Goal: Task Accomplishment & Management: Use online tool/utility

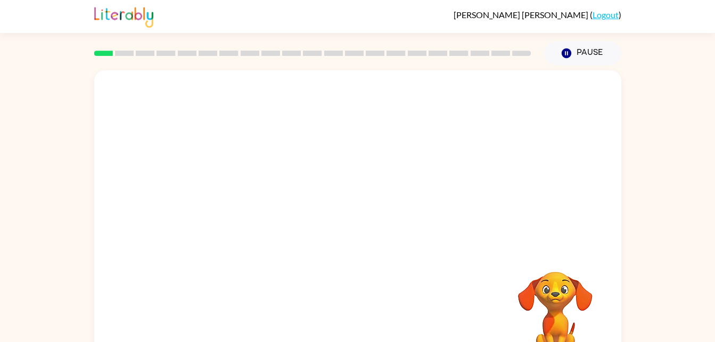
click at [637, 269] on div "Your browser must support playing .mp4 files to use Literably. Please try using…" at bounding box center [357, 219] width 715 height 309
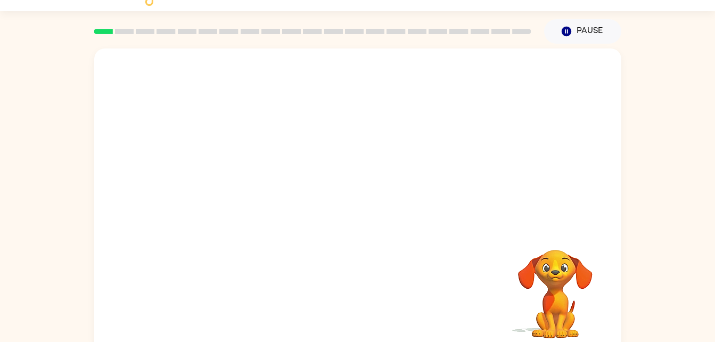
scroll to position [32, 0]
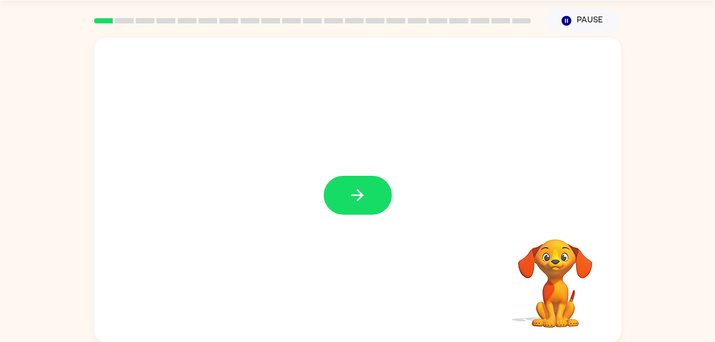
click at [554, 263] on video "Your browser must support playing .mp4 files to use Literably. Please try using…" at bounding box center [555, 275] width 106 height 106
click at [369, 198] on button "button" at bounding box center [358, 195] width 68 height 39
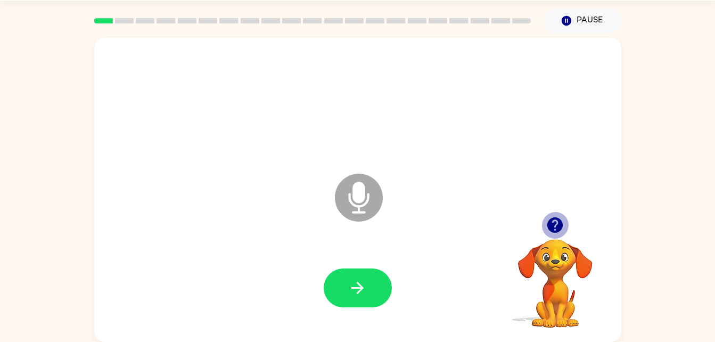
click at [559, 226] on icon "button" at bounding box center [554, 224] width 15 height 15
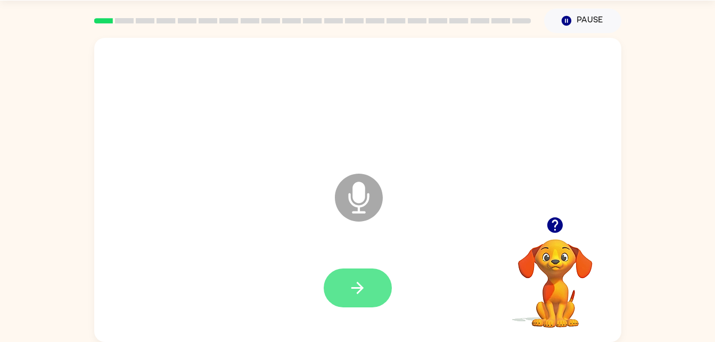
click at [347, 287] on button "button" at bounding box center [358, 287] width 68 height 39
click at [359, 267] on div at bounding box center [357, 287] width 505 height 87
click at [366, 282] on icon "button" at bounding box center [357, 287] width 19 height 19
click at [355, 299] on button "button" at bounding box center [358, 287] width 68 height 39
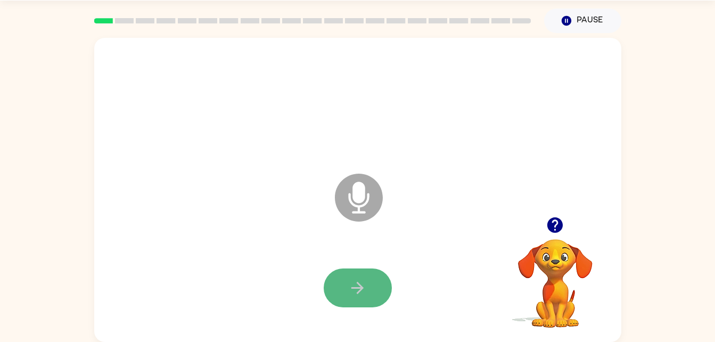
click at [383, 280] on button "button" at bounding box center [358, 287] width 68 height 39
click at [553, 226] on icon "button" at bounding box center [554, 224] width 15 height 15
click at [352, 189] on icon "Microphone The Microphone is here when it is your turn to talk" at bounding box center [412, 211] width 160 height 80
click at [355, 288] on icon "button" at bounding box center [357, 287] width 12 height 12
click at [359, 202] on icon "Microphone The Microphone is here when it is your turn to talk" at bounding box center [412, 211] width 160 height 80
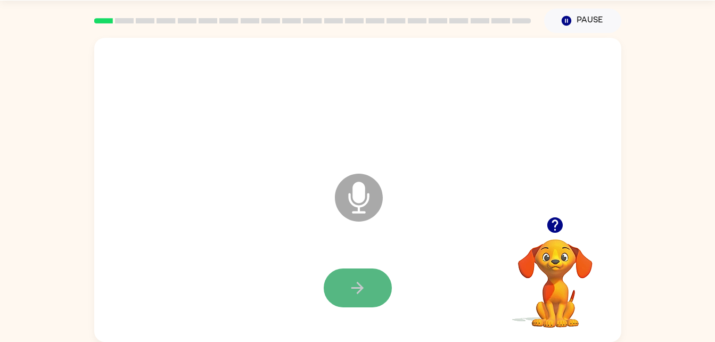
click at [361, 291] on icon "button" at bounding box center [357, 287] width 19 height 19
click at [359, 194] on icon "Microphone The Microphone is here when it is your turn to talk" at bounding box center [412, 211] width 160 height 80
click at [363, 295] on icon "button" at bounding box center [357, 287] width 19 height 19
click at [384, 291] on button "button" at bounding box center [358, 287] width 68 height 39
click at [361, 209] on icon at bounding box center [359, 197] width 48 height 48
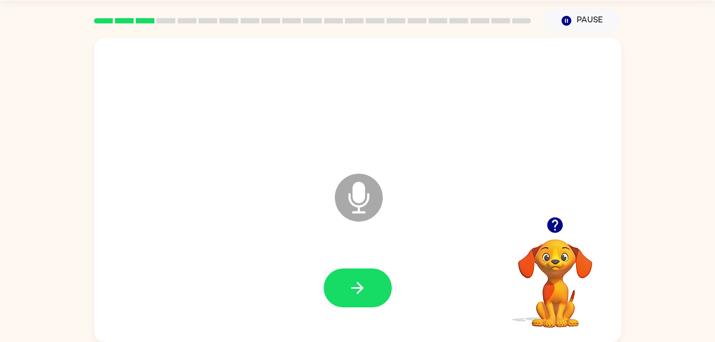
click at [361, 209] on icon at bounding box center [359, 197] width 48 height 48
click at [370, 279] on button "button" at bounding box center [358, 287] width 68 height 39
click at [354, 270] on button "button" at bounding box center [358, 287] width 68 height 39
click at [546, 219] on icon "button" at bounding box center [554, 224] width 19 height 19
click at [363, 192] on icon "Microphone The Microphone is here when it is your turn to talk" at bounding box center [412, 211] width 160 height 80
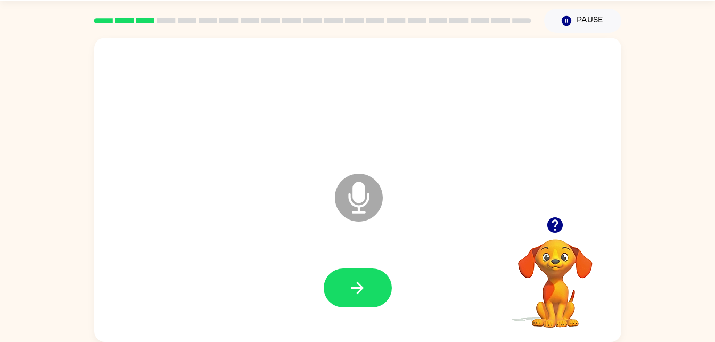
click at [369, 198] on icon at bounding box center [359, 197] width 48 height 48
click at [365, 290] on icon "button" at bounding box center [357, 287] width 19 height 19
click at [352, 196] on icon "Microphone The Microphone is here when it is your turn to talk" at bounding box center [412, 211] width 160 height 80
click at [355, 288] on icon "button" at bounding box center [357, 287] width 12 height 12
click at [372, 191] on icon at bounding box center [359, 197] width 48 height 48
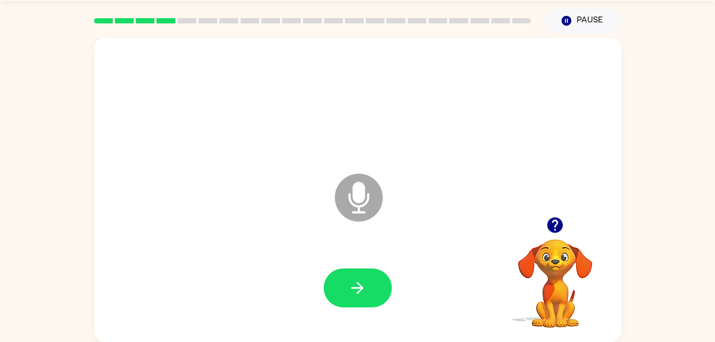
click at [553, 282] on video "Your browser must support playing .mp4 files to use Literably. Please try using…" at bounding box center [555, 275] width 106 height 106
click at [559, 261] on video "Your browser must support playing .mp4 files to use Literably. Please try using…" at bounding box center [555, 275] width 106 height 106
click at [552, 270] on video "Your browser must support playing .mp4 files to use Literably. Please try using…" at bounding box center [555, 275] width 106 height 106
click at [354, 273] on button "button" at bounding box center [358, 287] width 68 height 39
click at [375, 196] on icon at bounding box center [359, 197] width 48 height 48
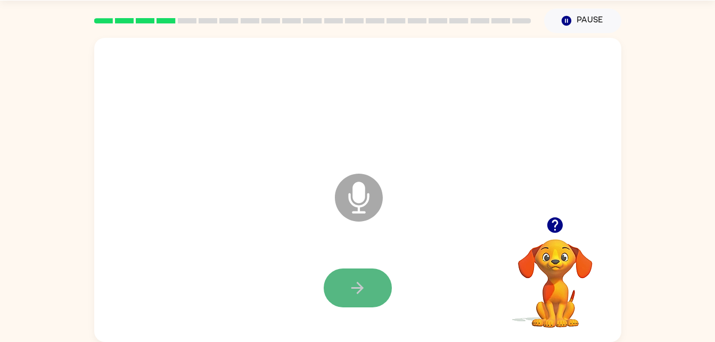
click at [367, 291] on button "button" at bounding box center [358, 287] width 68 height 39
click at [350, 201] on icon "Microphone The Microphone is here when it is your turn to talk" at bounding box center [412, 211] width 160 height 80
click at [368, 294] on button "button" at bounding box center [358, 287] width 68 height 39
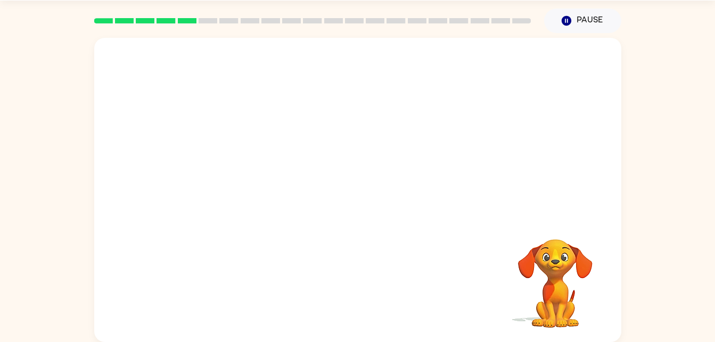
click at [567, 295] on video "Your browser must support playing .mp4 files to use Literably. Please try using…" at bounding box center [555, 275] width 106 height 106
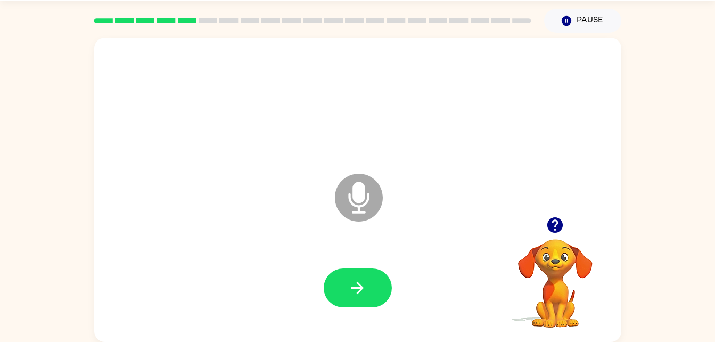
click at [346, 179] on icon at bounding box center [359, 197] width 48 height 48
click at [351, 209] on icon at bounding box center [359, 197] width 48 height 48
click at [357, 289] on icon "button" at bounding box center [357, 287] width 19 height 19
click at [351, 218] on icon at bounding box center [359, 197] width 48 height 48
click at [345, 294] on button "button" at bounding box center [358, 287] width 68 height 39
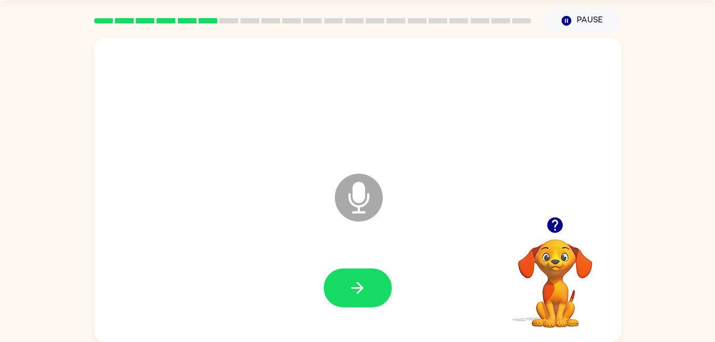
click at [377, 198] on icon at bounding box center [359, 197] width 48 height 48
click at [366, 295] on icon "button" at bounding box center [357, 287] width 19 height 19
click at [349, 204] on icon at bounding box center [359, 197] width 48 height 48
click at [351, 291] on icon "button" at bounding box center [357, 287] width 19 height 19
click at [355, 201] on icon "Microphone The Microphone is here when it is your turn to talk" at bounding box center [412, 211] width 160 height 80
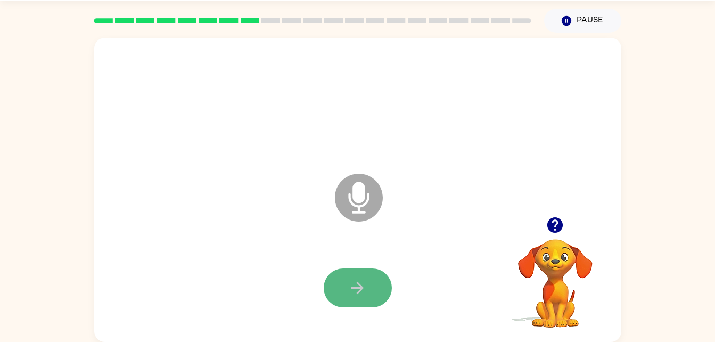
click at [350, 299] on button "button" at bounding box center [358, 287] width 68 height 39
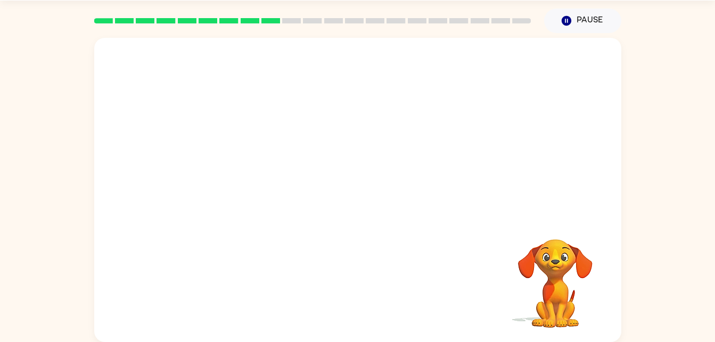
click at [472, 325] on div "Your browser must support playing .mp4 files to use Literably. Please try using…" at bounding box center [357, 190] width 527 height 304
drag, startPoint x: 472, startPoint y: 325, endPoint x: 477, endPoint y: 349, distance: 24.3
click at [477, 341] on html "Kai Elizondo-Tomeo ( Logout ) Pause Pause Your browser must support playing .mp…" at bounding box center [357, 155] width 715 height 374
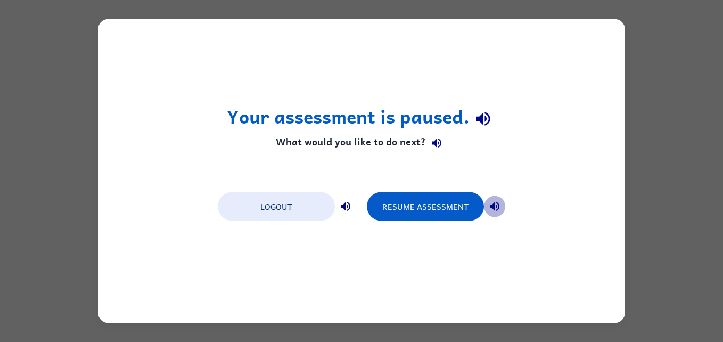
click at [491, 204] on icon "button" at bounding box center [494, 206] width 13 height 13
click at [428, 191] on div "Resume Assessment" at bounding box center [436, 205] width 138 height 30
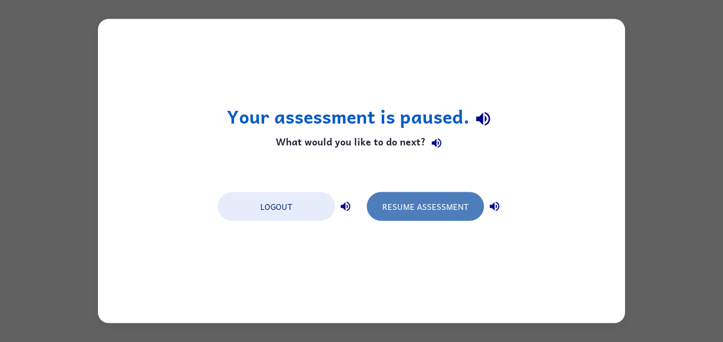
click at [443, 216] on button "Resume Assessment" at bounding box center [425, 206] width 117 height 29
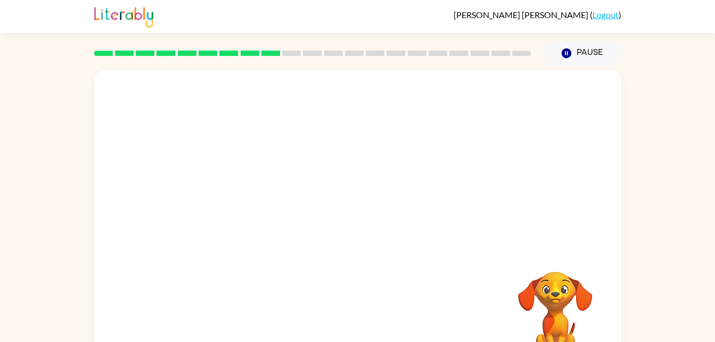
scroll to position [32, 0]
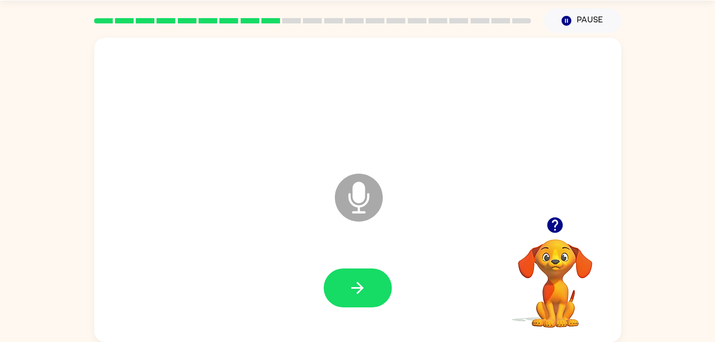
click at [365, 200] on icon at bounding box center [359, 197] width 48 height 48
click at [361, 198] on icon "Microphone The Microphone is here when it is your turn to talk" at bounding box center [412, 211] width 160 height 80
click at [377, 200] on icon at bounding box center [359, 197] width 48 height 48
click at [362, 194] on icon "Microphone The Microphone is here when it is your turn to talk" at bounding box center [412, 211] width 160 height 80
click at [361, 287] on icon "button" at bounding box center [357, 287] width 12 height 12
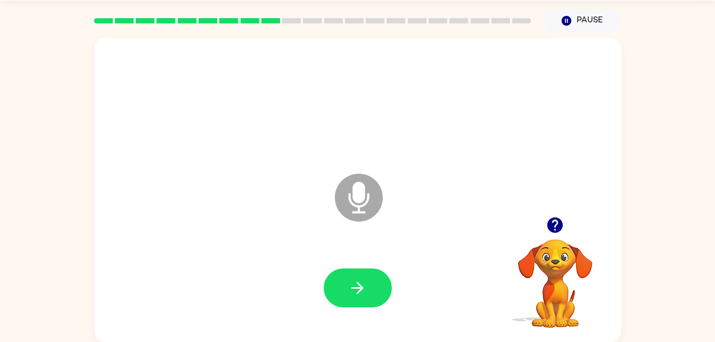
click at [318, 138] on div at bounding box center [357, 102] width 505 height 87
drag, startPoint x: 434, startPoint y: 89, endPoint x: 426, endPoint y: 102, distance: 15.1
click at [426, 102] on div at bounding box center [357, 102] width 505 height 87
click at [381, 181] on icon "Microphone The Microphone is here when it is your turn to talk" at bounding box center [412, 211] width 160 height 80
click at [384, 176] on icon "Microphone The Microphone is here when it is your turn to talk" at bounding box center [412, 211] width 160 height 80
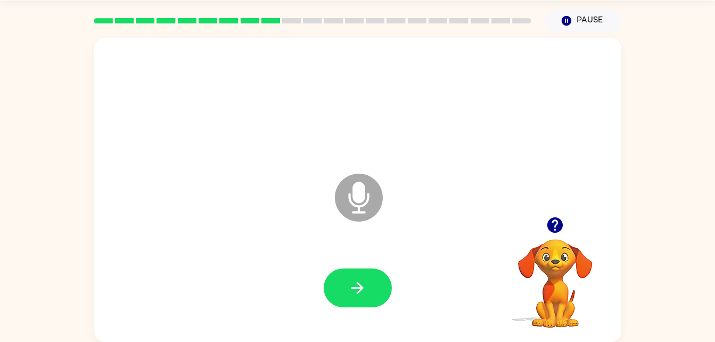
click at [351, 186] on icon at bounding box center [359, 197] width 48 height 48
click at [350, 193] on icon at bounding box center [359, 197] width 48 height 48
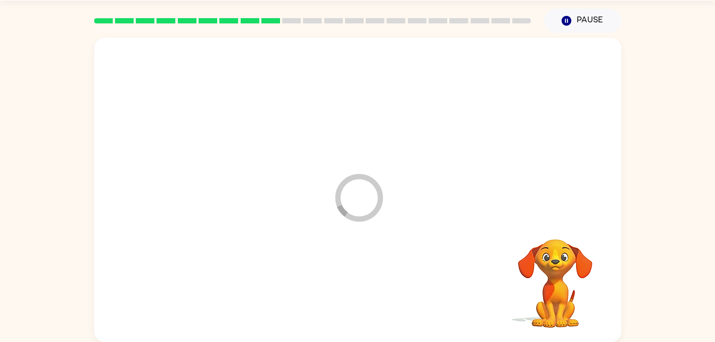
click at [362, 203] on icon "Loader Your response is being sent to our graders" at bounding box center [359, 197] width 64 height 64
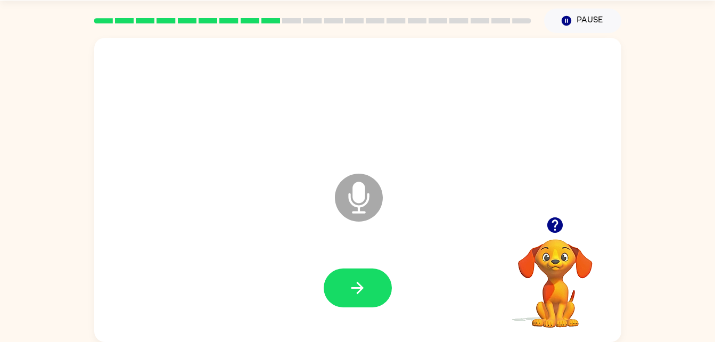
click at [378, 206] on icon at bounding box center [359, 197] width 48 height 48
click at [366, 189] on icon "Microphone The Microphone is here when it is your turn to talk" at bounding box center [412, 211] width 160 height 80
click at [366, 189] on icon at bounding box center [359, 197] width 48 height 48
click at [369, 201] on icon at bounding box center [359, 197] width 48 height 48
click at [373, 205] on icon at bounding box center [359, 197] width 48 height 48
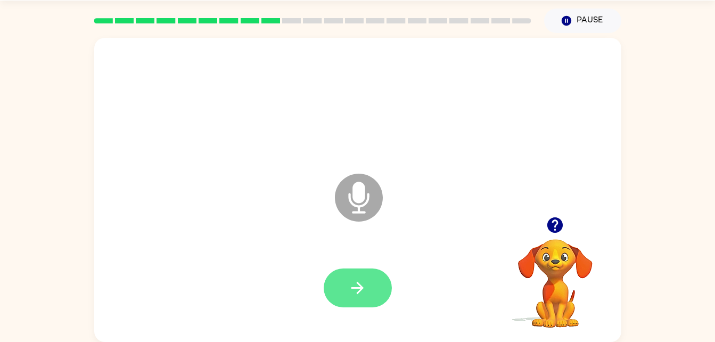
click at [366, 275] on button "button" at bounding box center [358, 287] width 68 height 39
click at [362, 173] on icon "Microphone The Microphone is here when it is your turn to talk" at bounding box center [412, 211] width 160 height 80
click at [366, 174] on icon "Microphone The Microphone is here when it is your turn to talk" at bounding box center [412, 211] width 160 height 80
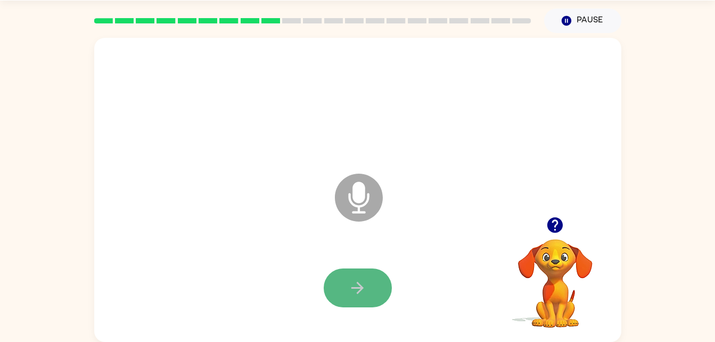
click at [352, 296] on icon "button" at bounding box center [357, 287] width 19 height 19
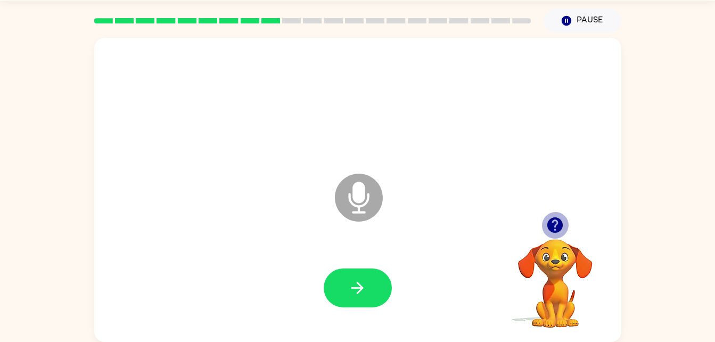
click at [556, 227] on icon "button" at bounding box center [554, 224] width 19 height 19
drag, startPoint x: 352, startPoint y: 190, endPoint x: 397, endPoint y: 140, distance: 67.4
click at [397, 140] on div "Microphone The Microphone is here when it is your turn to talk" at bounding box center [357, 190] width 527 height 304
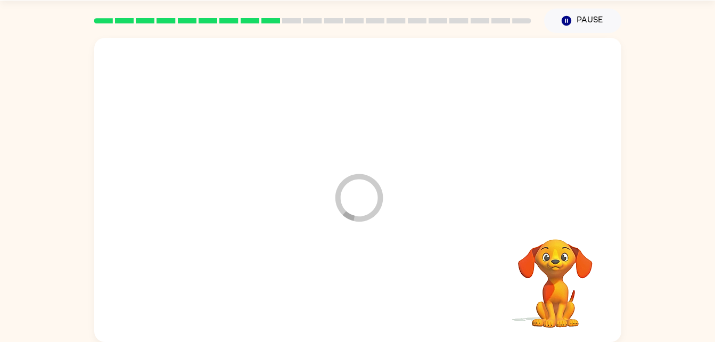
click at [373, 164] on div "Loader Your response is being sent to our graders" at bounding box center [332, 171] width 454 height 38
drag, startPoint x: 372, startPoint y: 204, endPoint x: 367, endPoint y: 222, distance: 19.0
click at [367, 222] on div at bounding box center [357, 190] width 527 height 304
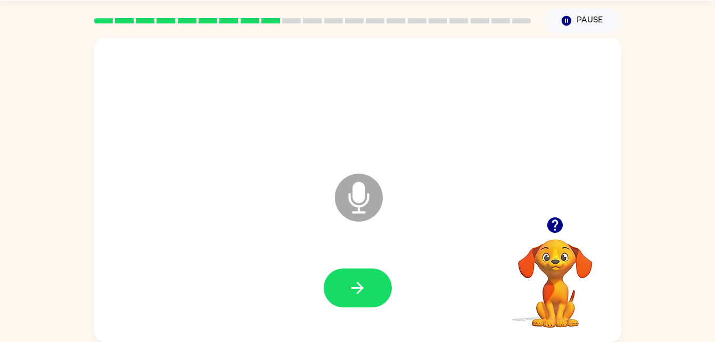
click at [381, 184] on icon "Microphone The Microphone is here when it is your turn to talk" at bounding box center [412, 211] width 160 height 80
click at [464, 129] on div at bounding box center [357, 102] width 505 height 87
click at [435, 198] on icon "Microphone The Microphone is here when it is your turn to talk" at bounding box center [412, 211] width 160 height 80
drag, startPoint x: 622, startPoint y: 81, endPoint x: 501, endPoint y: 156, distance: 142.9
click at [501, 156] on div "Microphone The Microphone is here when it is your turn to talk Your browser mus…" at bounding box center [357, 187] width 715 height 309
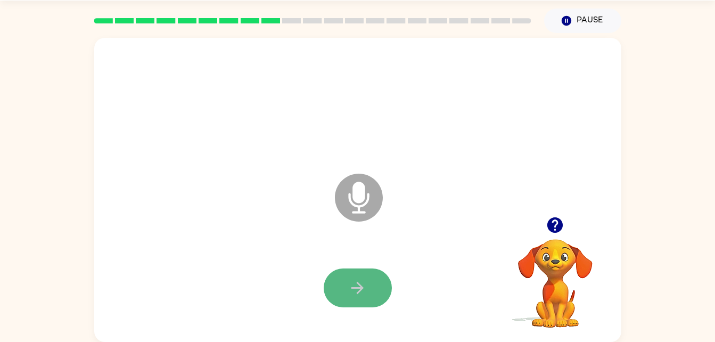
click at [375, 297] on button "button" at bounding box center [358, 287] width 68 height 39
drag, startPoint x: 436, startPoint y: 140, endPoint x: 341, endPoint y: 213, distance: 120.7
click at [341, 213] on div "Microphone The Microphone is here when it is your turn to talk" at bounding box center [357, 190] width 527 height 304
click at [302, 268] on div at bounding box center [357, 287] width 505 height 87
click at [397, 233] on icon "Microphone The Microphone is here when it is your turn to talk" at bounding box center [412, 211] width 160 height 80
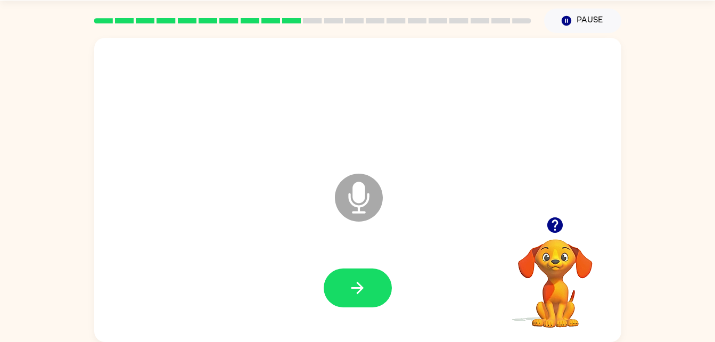
click at [398, 128] on div at bounding box center [357, 102] width 505 height 87
click at [439, 192] on icon "Microphone The Microphone is here when it is your turn to talk" at bounding box center [412, 211] width 160 height 80
click at [354, 294] on icon "button" at bounding box center [357, 287] width 19 height 19
click at [345, 302] on button "button" at bounding box center [358, 287] width 68 height 39
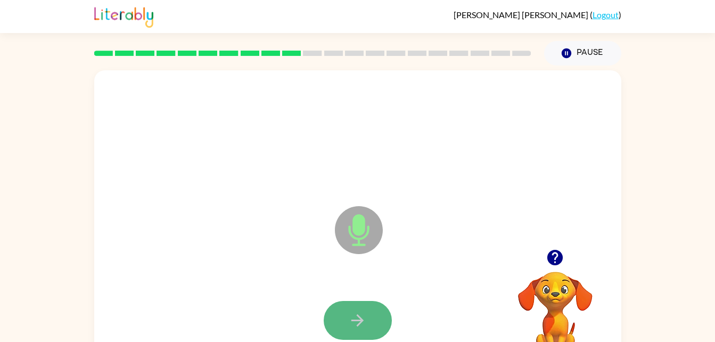
click at [351, 325] on icon "button" at bounding box center [357, 320] width 19 height 19
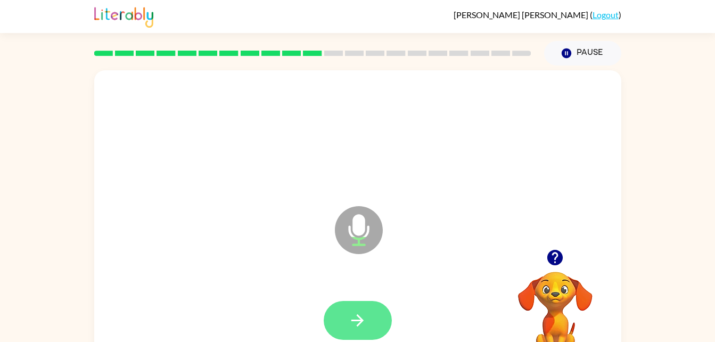
click at [376, 309] on button "button" at bounding box center [358, 320] width 68 height 39
click at [362, 313] on icon "button" at bounding box center [357, 320] width 19 height 19
click at [363, 313] on icon "button" at bounding box center [357, 320] width 19 height 19
click at [369, 317] on button "button" at bounding box center [358, 320] width 68 height 39
click at [368, 314] on button "button" at bounding box center [358, 320] width 68 height 39
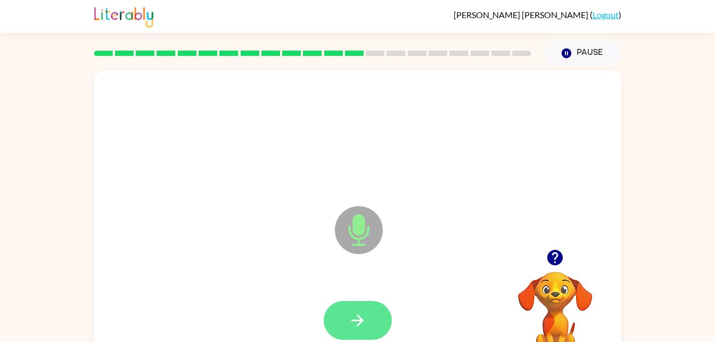
click at [370, 319] on button "button" at bounding box center [358, 320] width 68 height 39
click at [364, 318] on icon "button" at bounding box center [357, 320] width 19 height 19
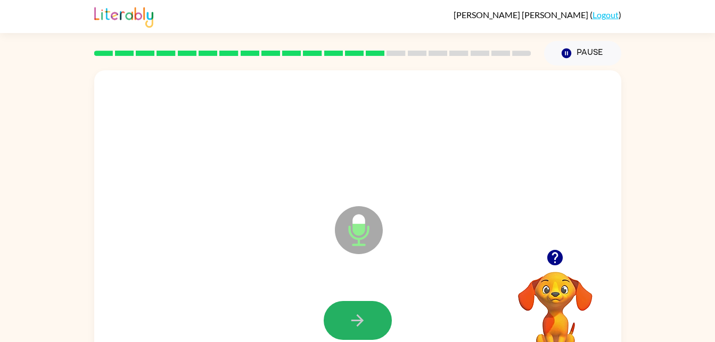
click at [364, 318] on icon "button" at bounding box center [357, 320] width 19 height 19
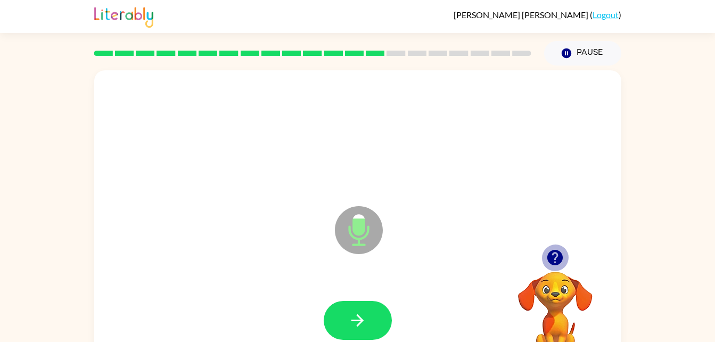
click at [554, 256] on icon "button" at bounding box center [554, 257] width 15 height 15
click at [558, 255] on icon "button" at bounding box center [554, 257] width 15 height 15
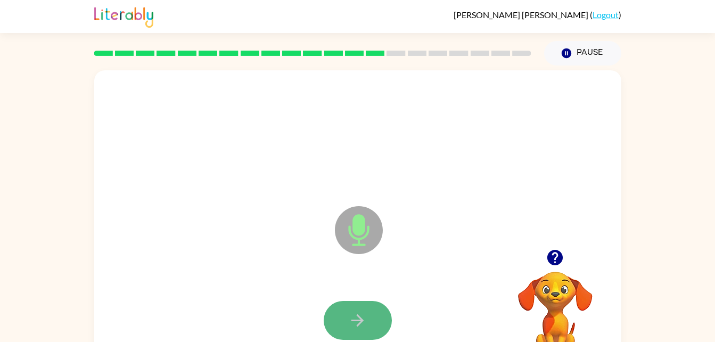
click at [338, 326] on button "button" at bounding box center [358, 320] width 68 height 39
click at [376, 314] on button "button" at bounding box center [358, 320] width 68 height 39
click at [374, 309] on button "button" at bounding box center [358, 320] width 68 height 39
click at [369, 317] on button "button" at bounding box center [358, 320] width 68 height 39
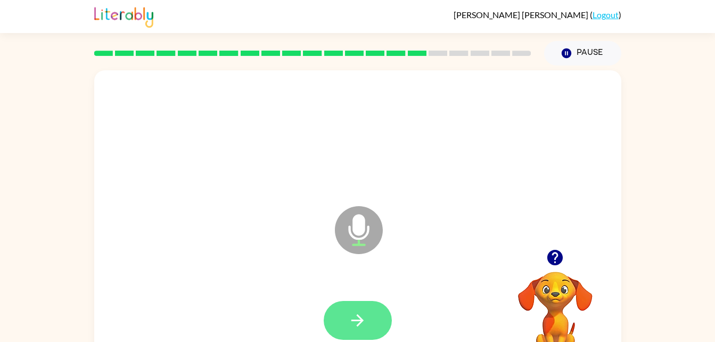
click at [367, 317] on button "button" at bounding box center [358, 320] width 68 height 39
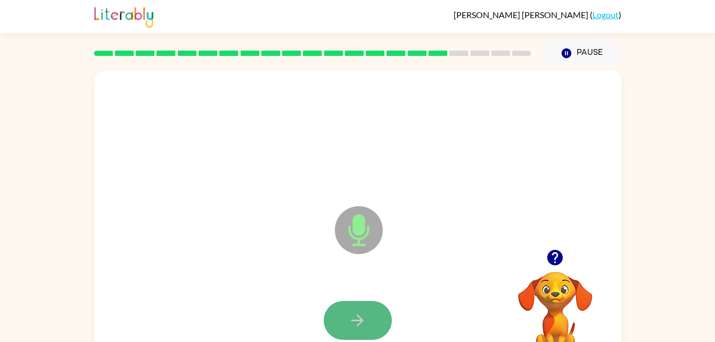
click at [379, 319] on button "button" at bounding box center [358, 320] width 68 height 39
click at [362, 319] on icon "button" at bounding box center [357, 320] width 19 height 19
click at [383, 323] on button "button" at bounding box center [358, 320] width 68 height 39
click at [368, 319] on button "button" at bounding box center [358, 320] width 68 height 39
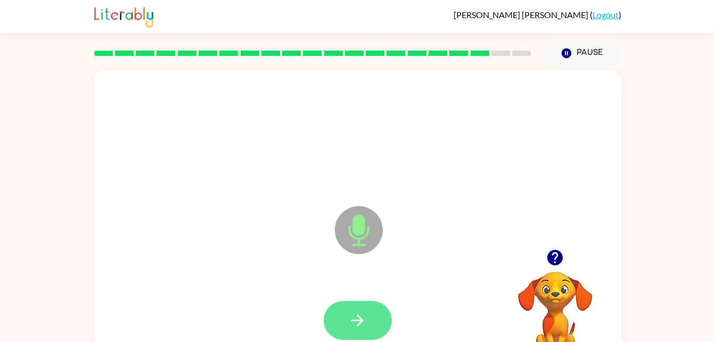
click at [361, 317] on icon "button" at bounding box center [357, 320] width 19 height 19
drag, startPoint x: 361, startPoint y: 317, endPoint x: 327, endPoint y: 318, distance: 34.1
click at [327, 318] on button "button" at bounding box center [358, 320] width 68 height 39
click at [363, 319] on icon "button" at bounding box center [357, 320] width 19 height 19
click at [346, 319] on button "button" at bounding box center [358, 320] width 68 height 39
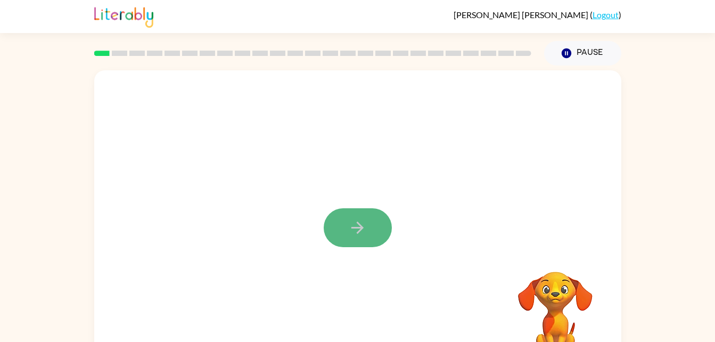
click at [380, 224] on button "button" at bounding box center [358, 227] width 68 height 39
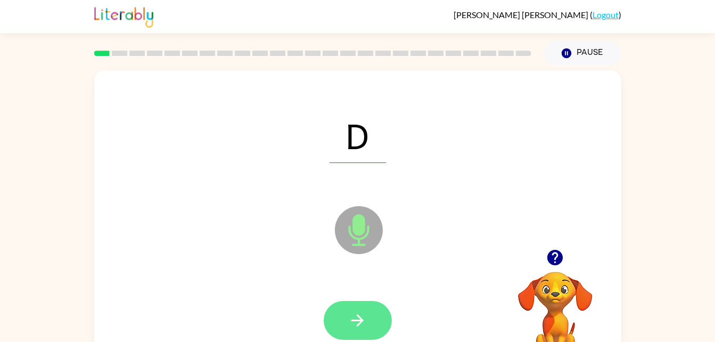
click at [361, 303] on button "button" at bounding box center [358, 320] width 68 height 39
click at [386, 316] on button "button" at bounding box center [358, 320] width 68 height 39
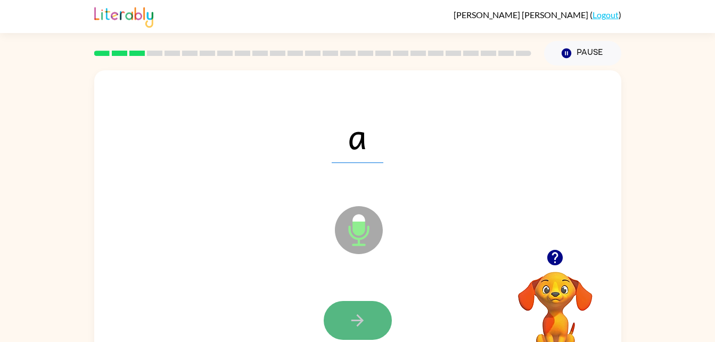
click at [363, 307] on button "button" at bounding box center [358, 320] width 68 height 39
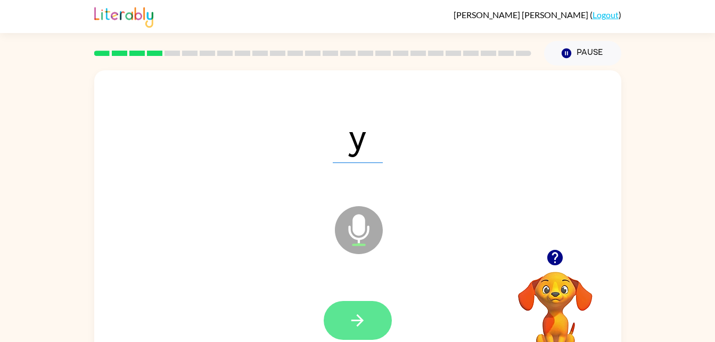
click at [350, 316] on icon "button" at bounding box center [357, 320] width 19 height 19
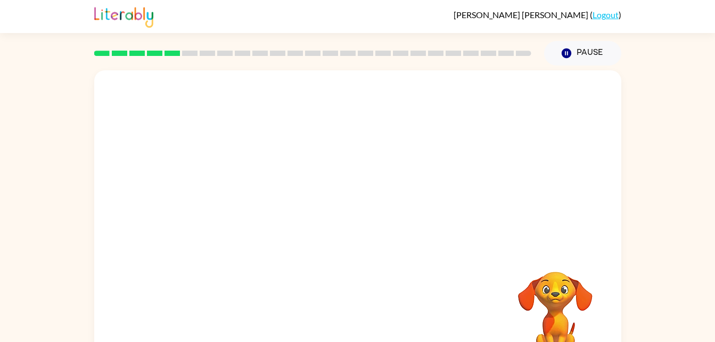
click at [521, 296] on video "Your browser must support playing .mp4 files to use Literably. Please try using…" at bounding box center [555, 308] width 106 height 106
click at [576, 291] on video "Your browser must support playing .mp4 files to use Literably. Please try using…" at bounding box center [555, 308] width 106 height 106
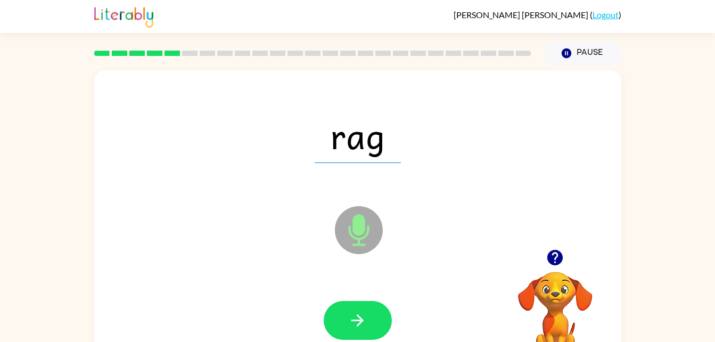
drag, startPoint x: 405, startPoint y: 341, endPoint x: 533, endPoint y: 289, distance: 137.2
click at [533, 289] on div "rag Microphone The Microphone is here when it is your turn to talk Your browser…" at bounding box center [357, 222] width 527 height 304
click at [353, 311] on icon "button" at bounding box center [357, 320] width 19 height 19
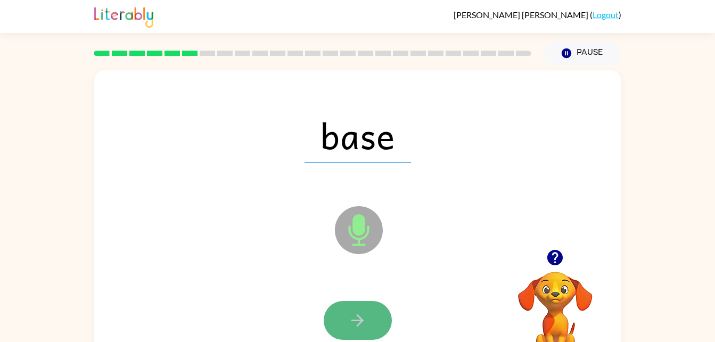
click at [364, 313] on icon "button" at bounding box center [357, 320] width 19 height 19
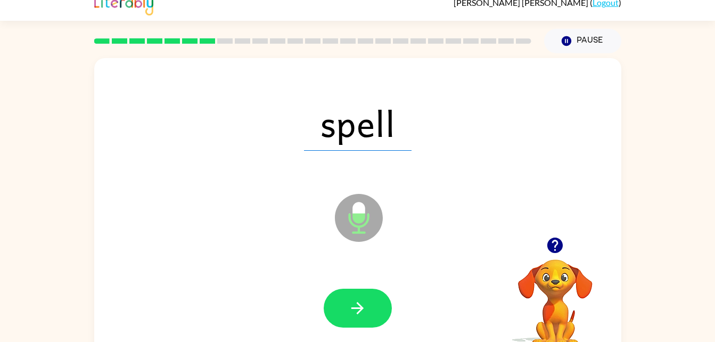
scroll to position [32, 0]
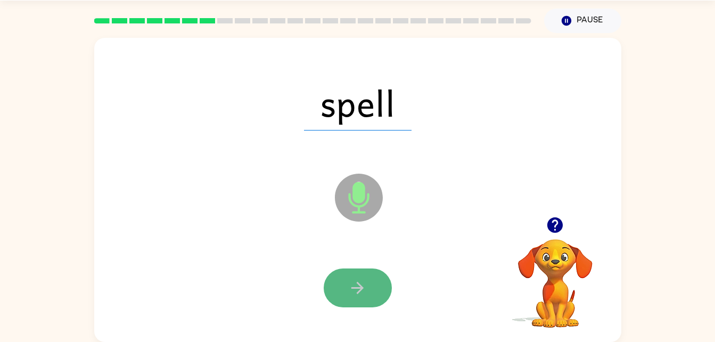
click at [380, 292] on button "button" at bounding box center [358, 287] width 68 height 39
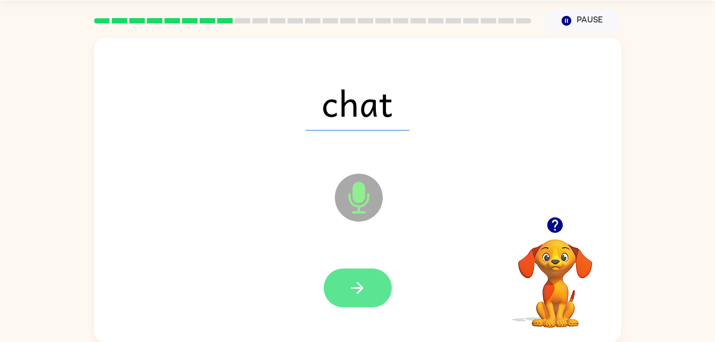
click at [378, 297] on button "button" at bounding box center [358, 287] width 68 height 39
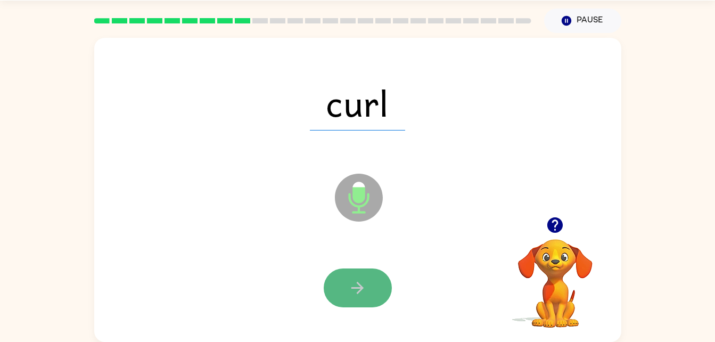
click at [374, 290] on button "button" at bounding box center [358, 287] width 68 height 39
click at [355, 280] on icon "button" at bounding box center [357, 287] width 19 height 19
click at [354, 279] on icon "button" at bounding box center [357, 287] width 19 height 19
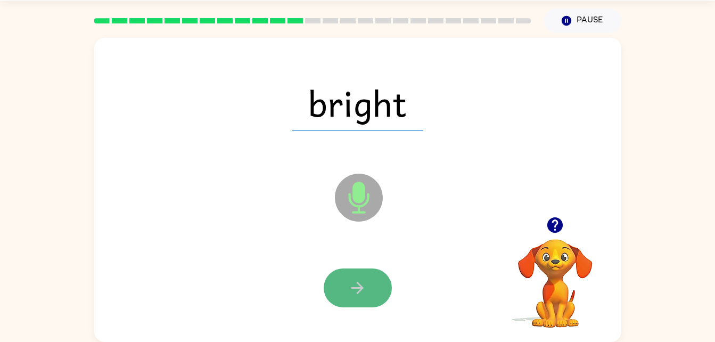
click at [347, 287] on button "button" at bounding box center [358, 287] width 68 height 39
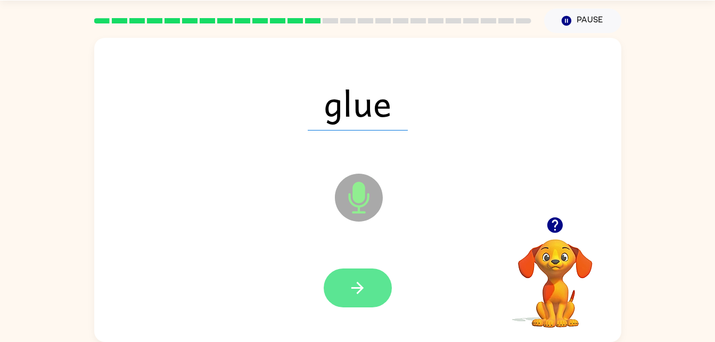
click at [385, 295] on button "button" at bounding box center [358, 287] width 68 height 39
click at [359, 293] on icon "button" at bounding box center [357, 287] width 19 height 19
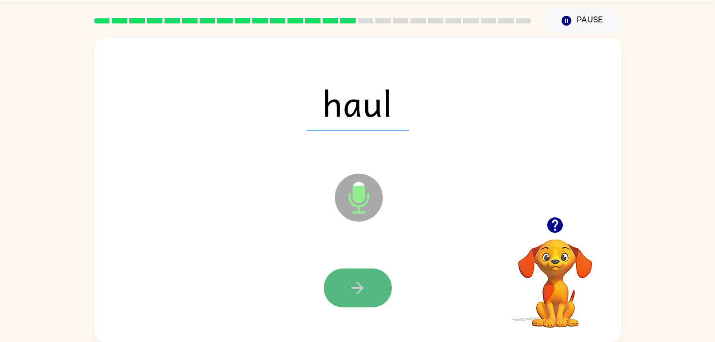
click at [368, 279] on button "button" at bounding box center [358, 287] width 68 height 39
click at [356, 277] on button "button" at bounding box center [358, 287] width 68 height 39
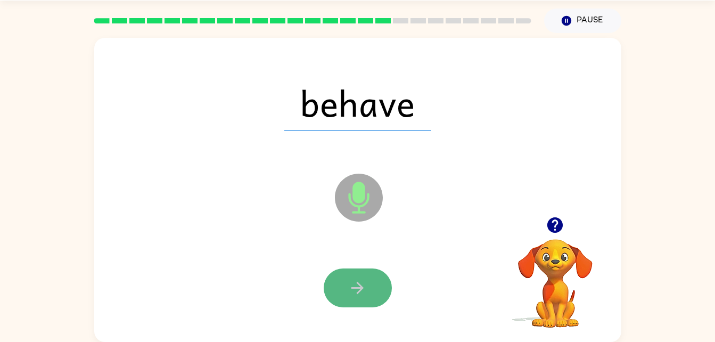
click at [354, 281] on icon "button" at bounding box center [357, 287] width 19 height 19
click at [363, 283] on icon "button" at bounding box center [357, 287] width 19 height 19
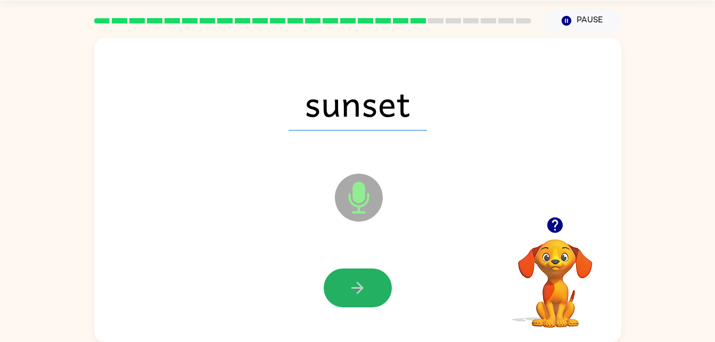
click at [363, 283] on icon "button" at bounding box center [357, 287] width 19 height 19
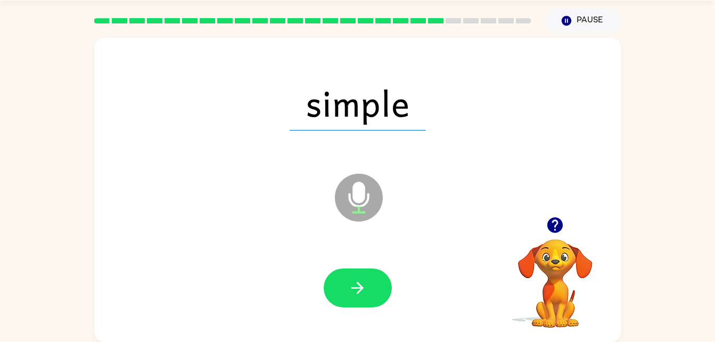
drag, startPoint x: 363, startPoint y: 283, endPoint x: 338, endPoint y: 289, distance: 25.4
click at [338, 289] on button "button" at bounding box center [358, 287] width 68 height 39
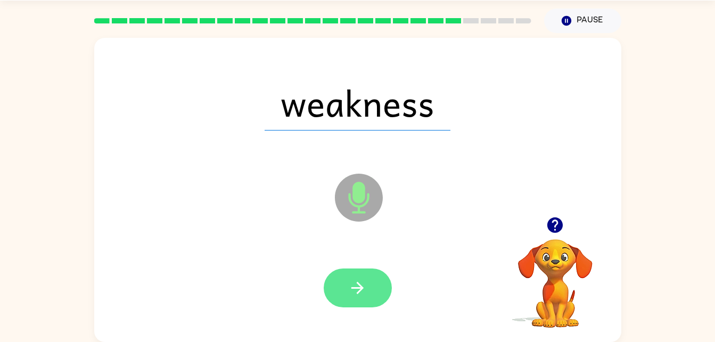
click at [343, 291] on button "button" at bounding box center [358, 287] width 68 height 39
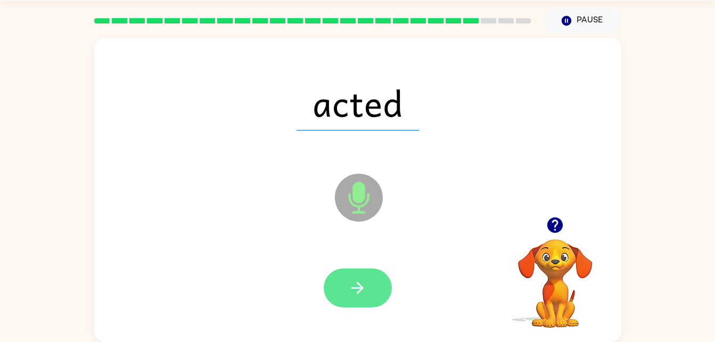
click at [362, 287] on icon "button" at bounding box center [357, 287] width 12 height 12
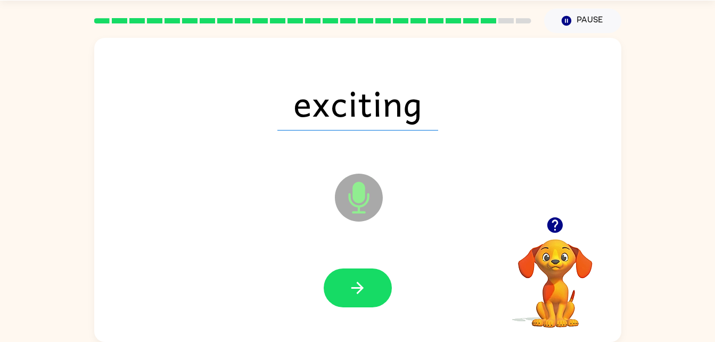
click at [352, 250] on icon "Microphone The Microphone is here when it is your turn to talk" at bounding box center [412, 211] width 160 height 80
click at [365, 287] on icon "button" at bounding box center [357, 287] width 19 height 19
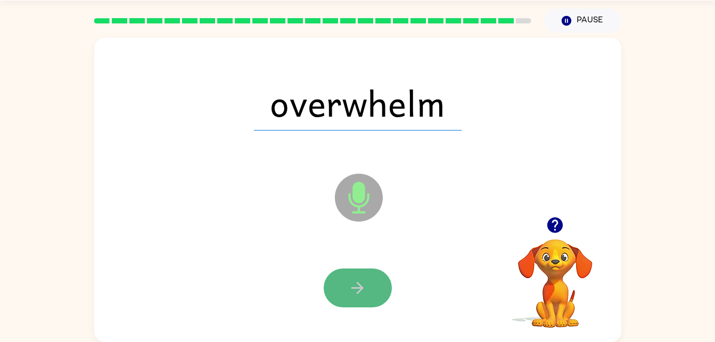
click at [368, 287] on button "button" at bounding box center [358, 287] width 68 height 39
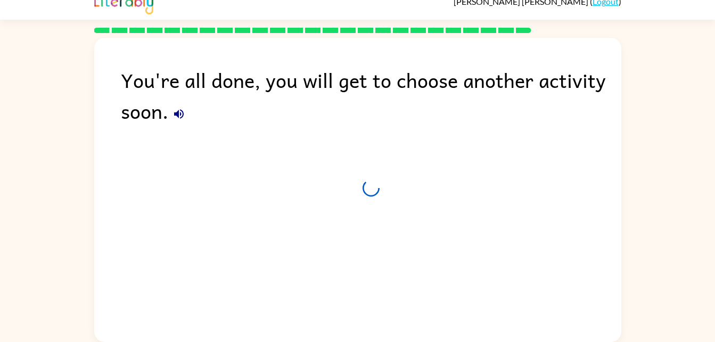
scroll to position [13, 0]
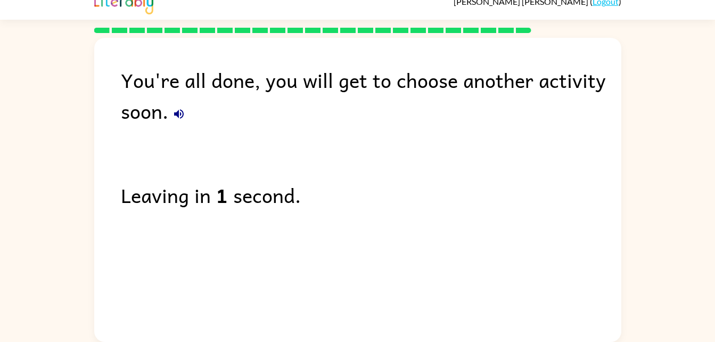
click at [176, 117] on icon "button" at bounding box center [178, 113] width 13 height 13
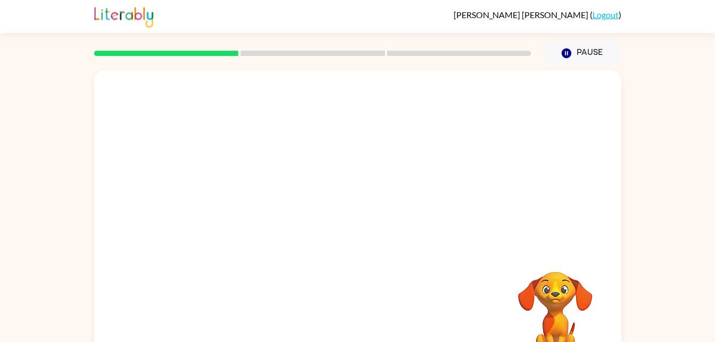
click at [664, 307] on div "Your browser must support playing .mp4 files to use Literably. Please try using…" at bounding box center [357, 219] width 715 height 309
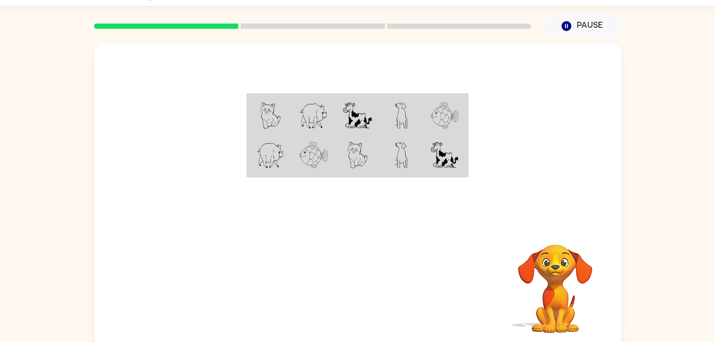
scroll to position [32, 0]
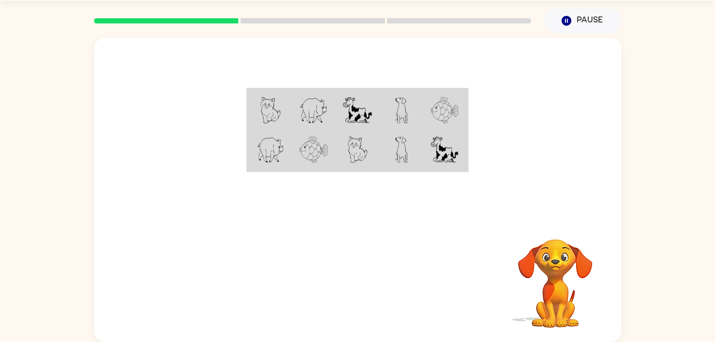
click at [444, 150] on img at bounding box center [444, 149] width 28 height 27
click at [363, 115] on img at bounding box center [357, 110] width 29 height 27
click at [434, 142] on img at bounding box center [444, 149] width 28 height 27
click at [372, 109] on td at bounding box center [357, 109] width 44 height 41
click at [498, 167] on div at bounding box center [357, 127] width 527 height 179
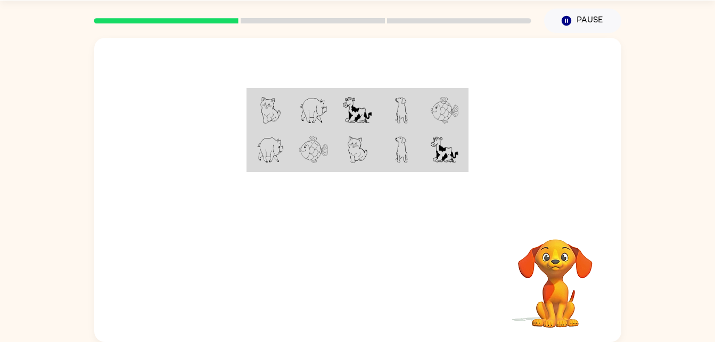
click at [378, 130] on td at bounding box center [357, 150] width 44 height 41
click at [420, 159] on td at bounding box center [401, 150] width 44 height 41
click at [327, 115] on img at bounding box center [313, 110] width 29 height 27
click at [461, 151] on td at bounding box center [445, 150] width 44 height 41
click at [344, 105] on img at bounding box center [357, 110] width 29 height 27
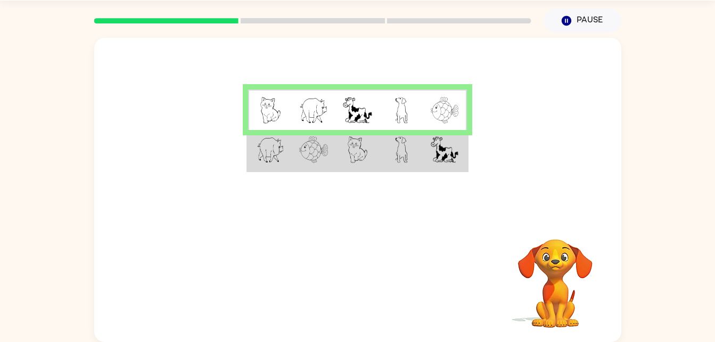
click at [423, 152] on td at bounding box center [445, 150] width 44 height 41
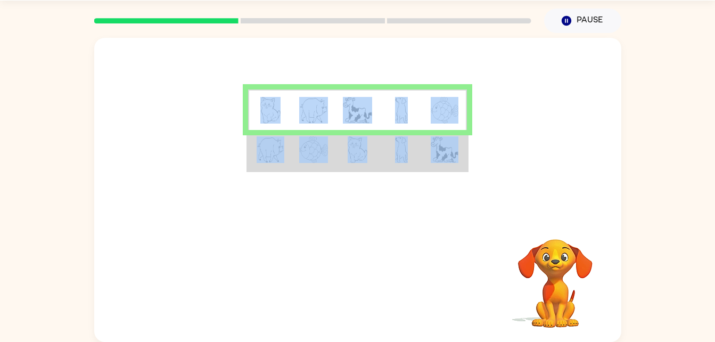
click at [423, 152] on td at bounding box center [445, 150] width 44 height 41
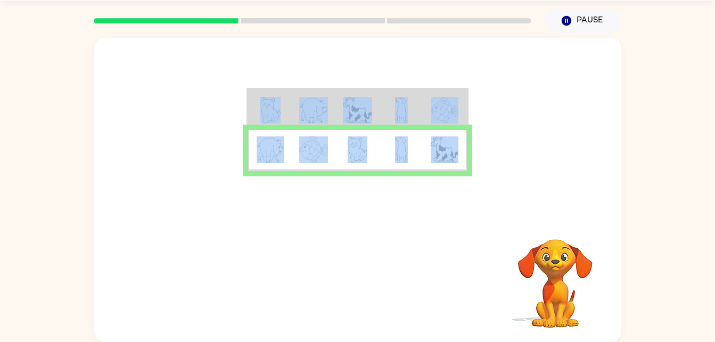
click at [520, 221] on div "Your browser must support playing .mp4 files to use Literably. Please try using…" at bounding box center [357, 190] width 527 height 304
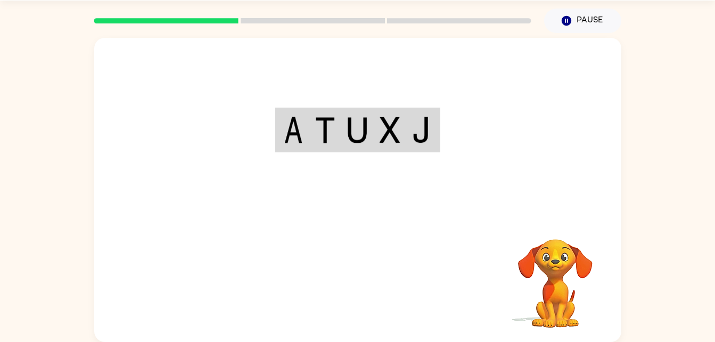
click at [350, 272] on div "Your browser must support playing .mp4 files to use Literably. Please try using…" at bounding box center [357, 190] width 527 height 304
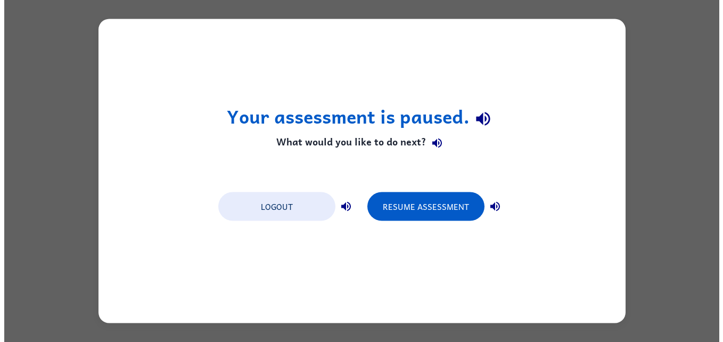
scroll to position [0, 0]
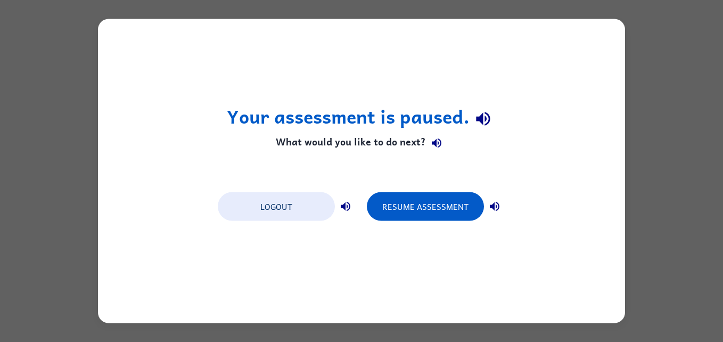
click at [231, 146] on h4 "What would you like to do next?" at bounding box center [362, 142] width 270 height 21
click at [380, 4] on div "Your assessment is paused. What would you like to do next? Logout Resume Assess…" at bounding box center [361, 171] width 723 height 342
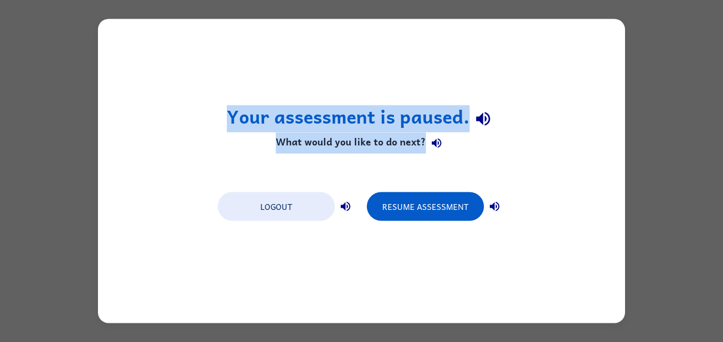
drag, startPoint x: 649, startPoint y: 223, endPoint x: 490, endPoint y: 266, distance: 164.8
click at [490, 266] on div "Your assessment is paused. What would you like to do next? Logout Resume Assess…" at bounding box center [361, 171] width 723 height 342
